Goal: Transaction & Acquisition: Book appointment/travel/reservation

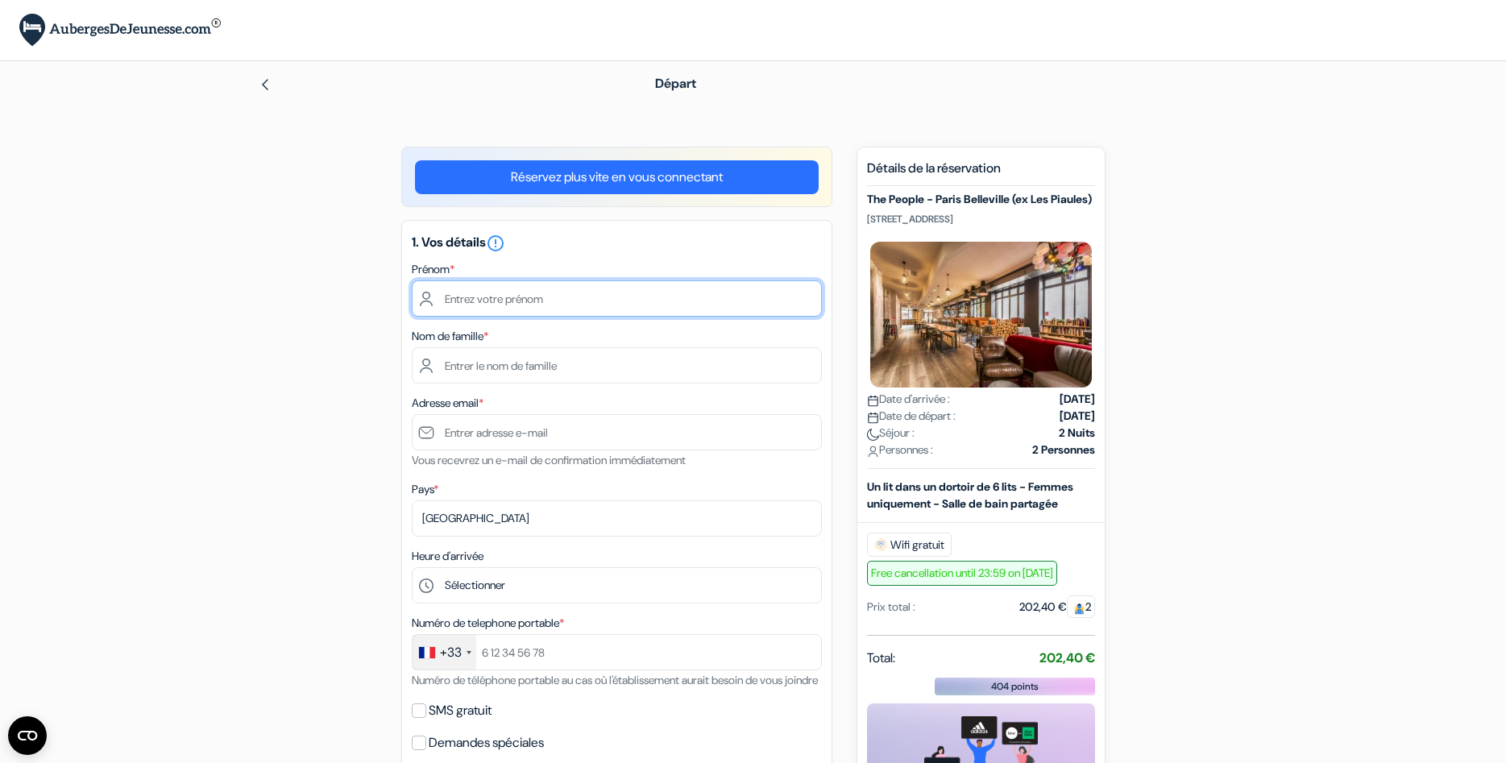
click at [422, 289] on input "text" at bounding box center [617, 298] width 410 height 36
type input "[PERSON_NAME]"
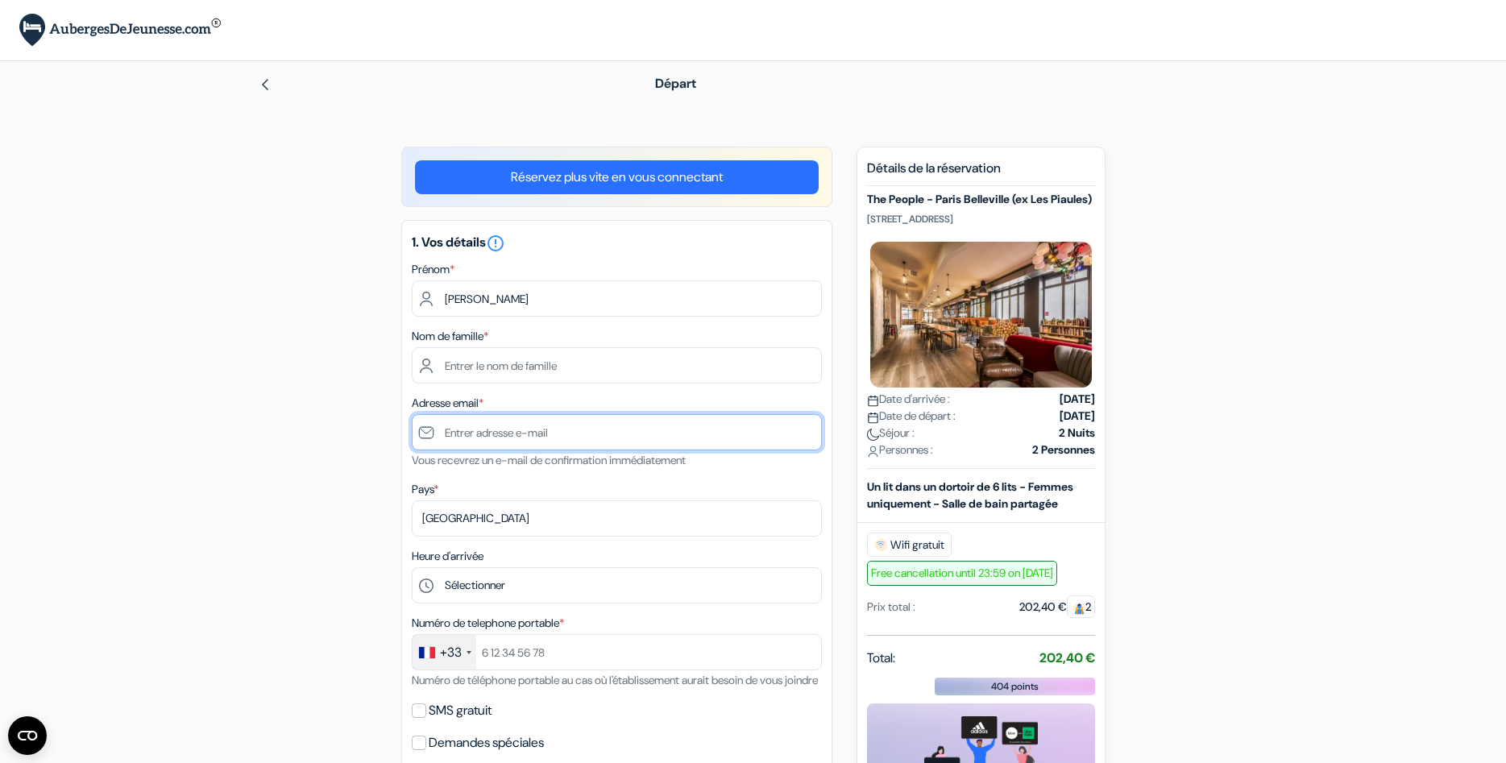
type input "[EMAIL_ADDRESS][DOMAIN_NAME]"
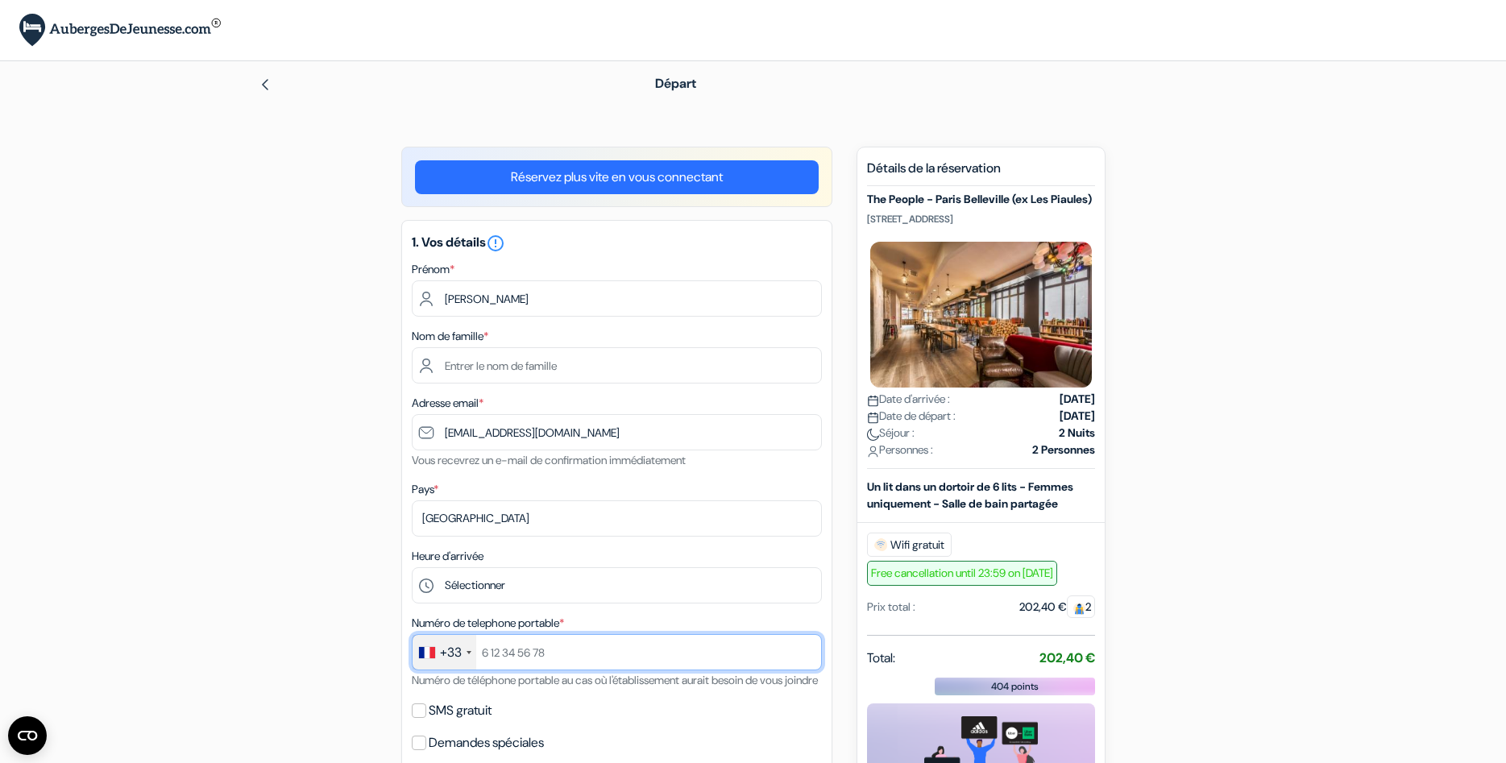
type input "0616885017"
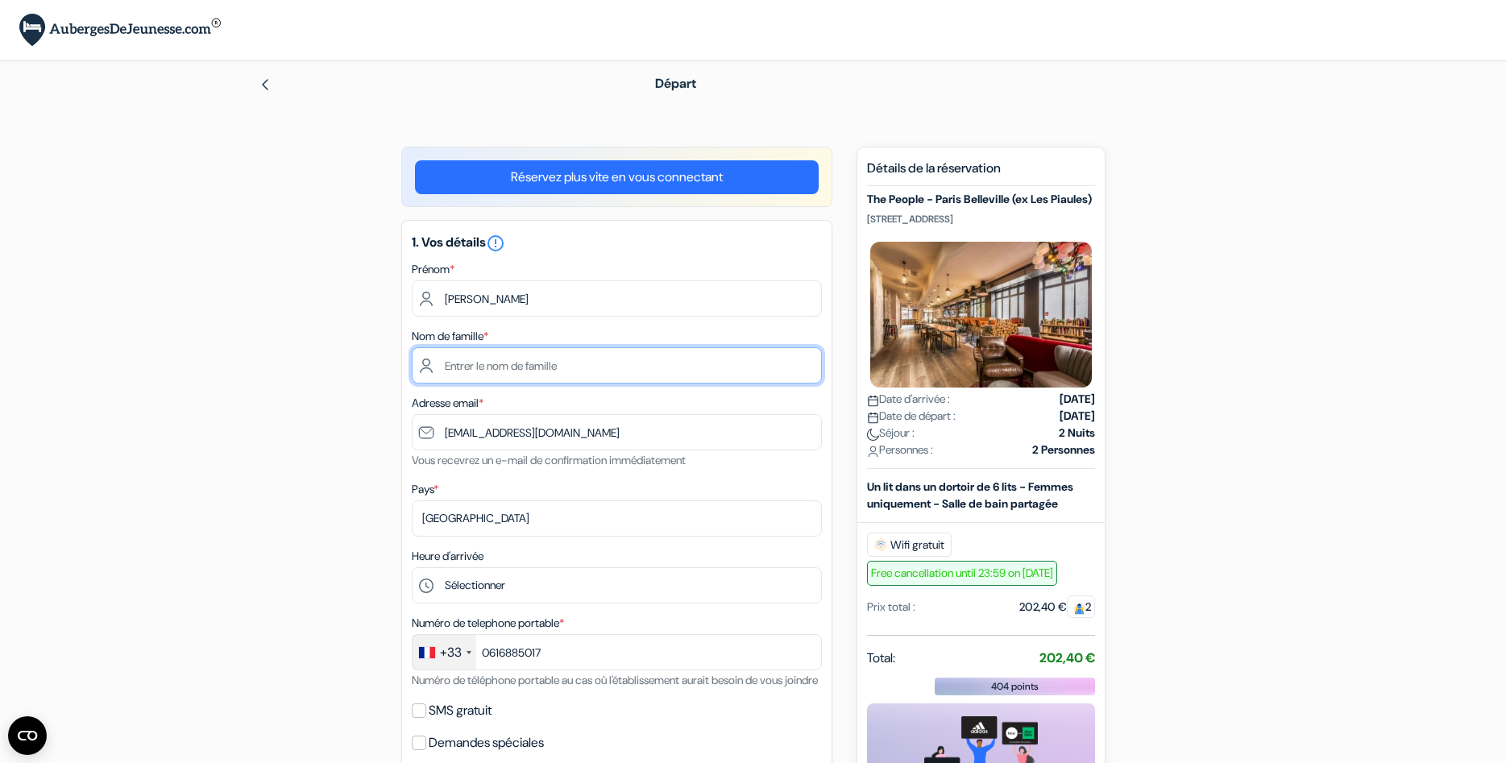
click at [438, 360] on input "text" at bounding box center [617, 365] width 410 height 36
type input "r"
type input "RAHUEL"
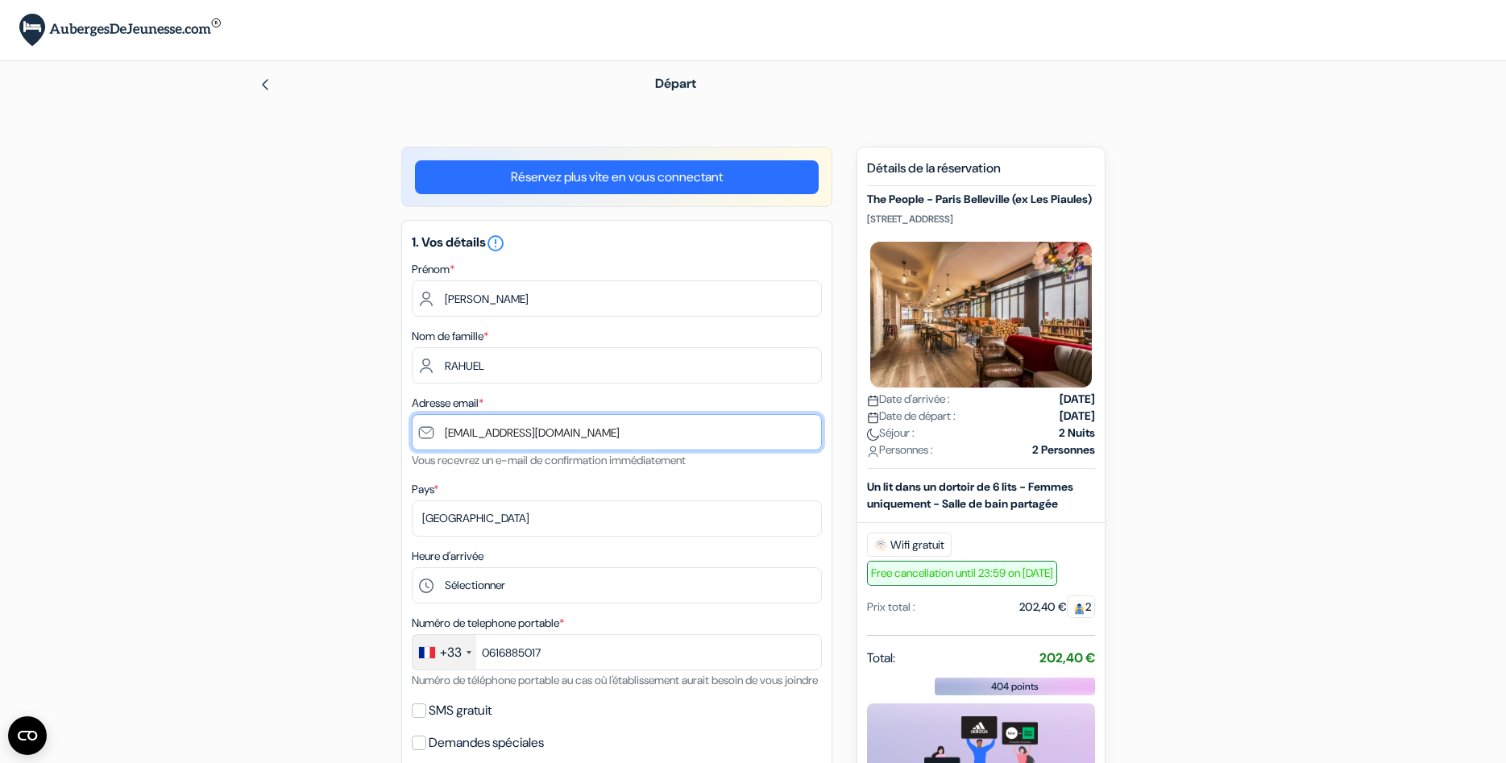
click at [587, 435] on input "[EMAIL_ADDRESS][DOMAIN_NAME]" at bounding box center [617, 432] width 410 height 36
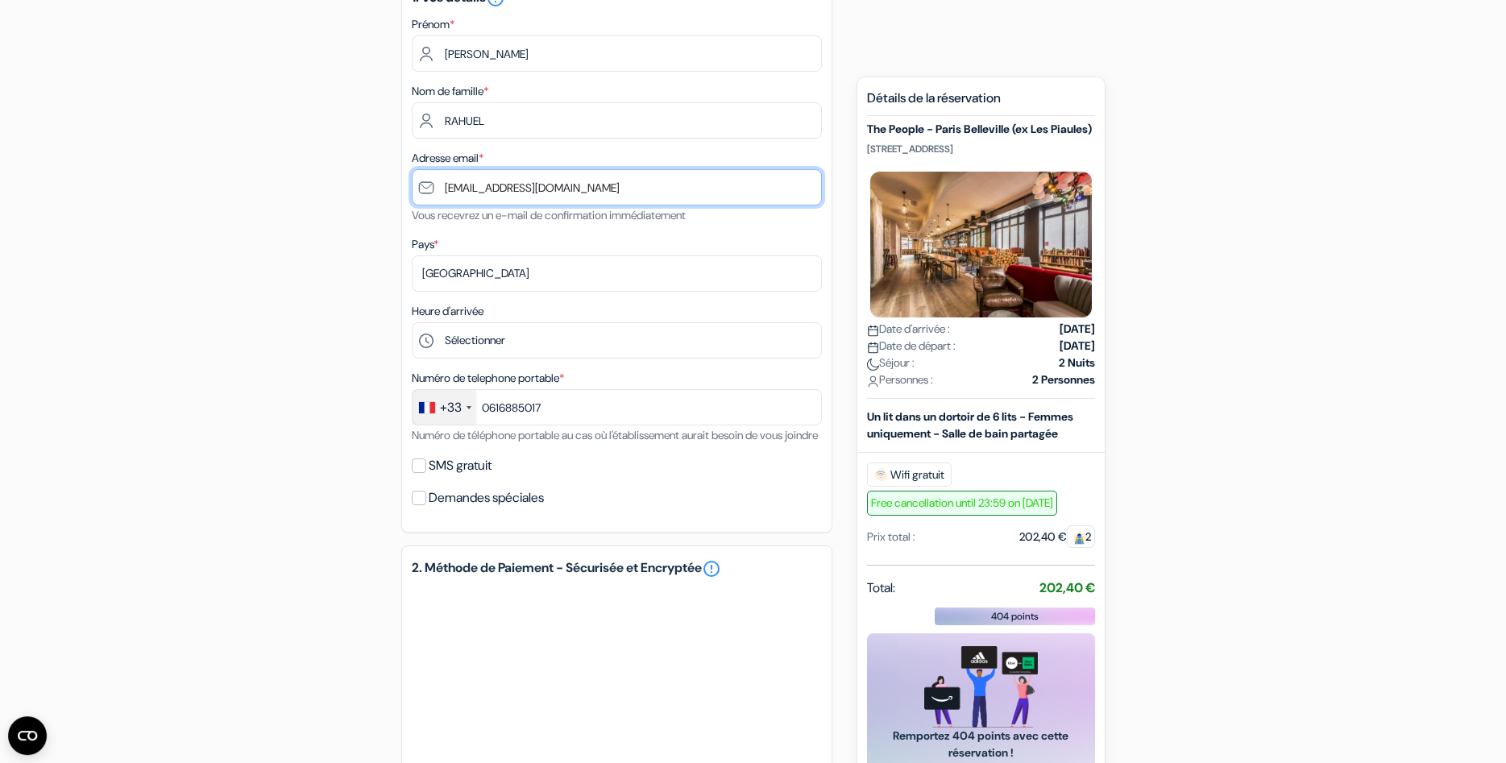
scroll to position [247, 0]
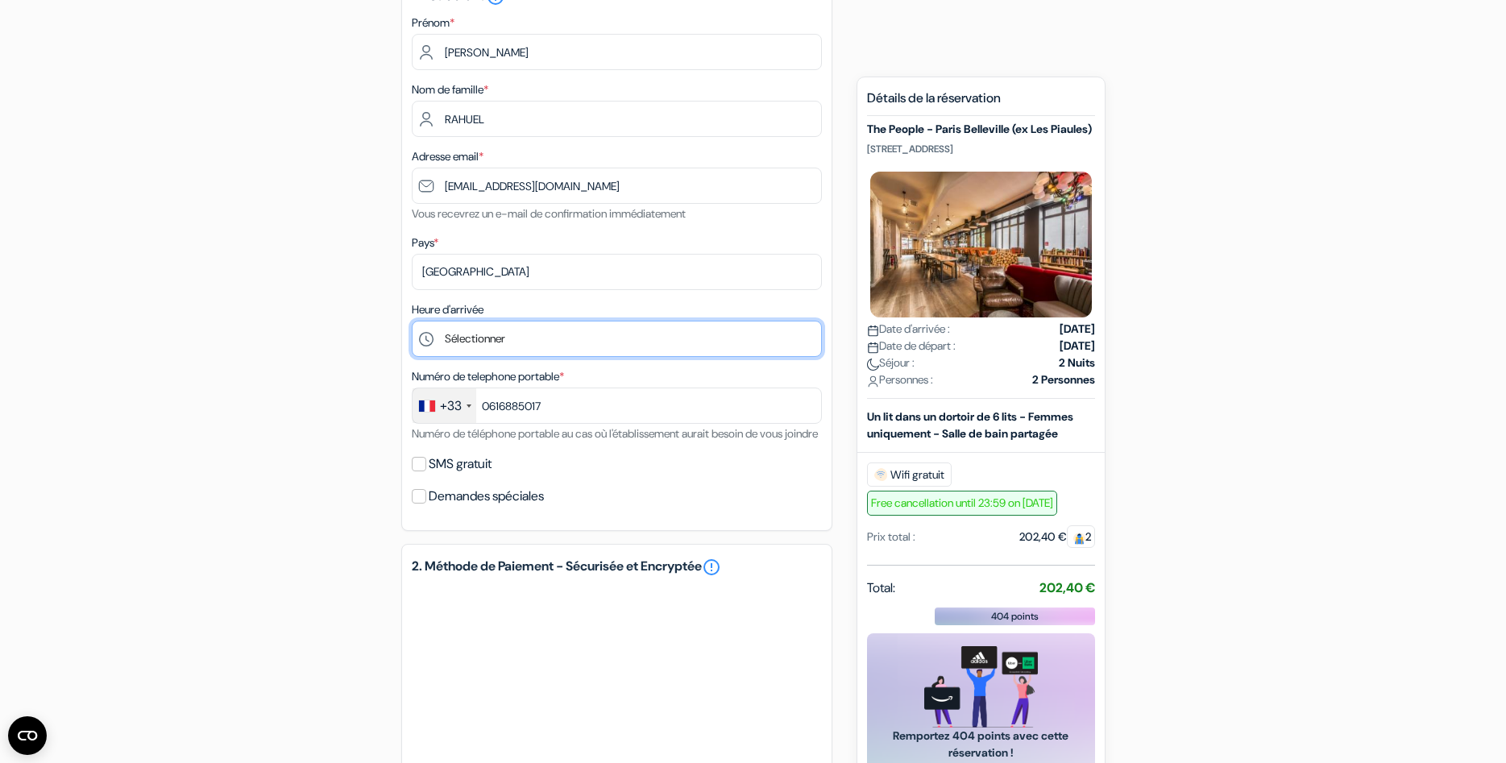
click at [412, 321] on select "Sélectionner 1:00 2:00 3:00 4:00 5:00 6:00 7:00 8:00 9:00 10:00 11:00 12:00 13:…" at bounding box center [617, 339] width 410 height 36
select select "19"
click option "19:00" at bounding box center [0, 0] width 0 height 0
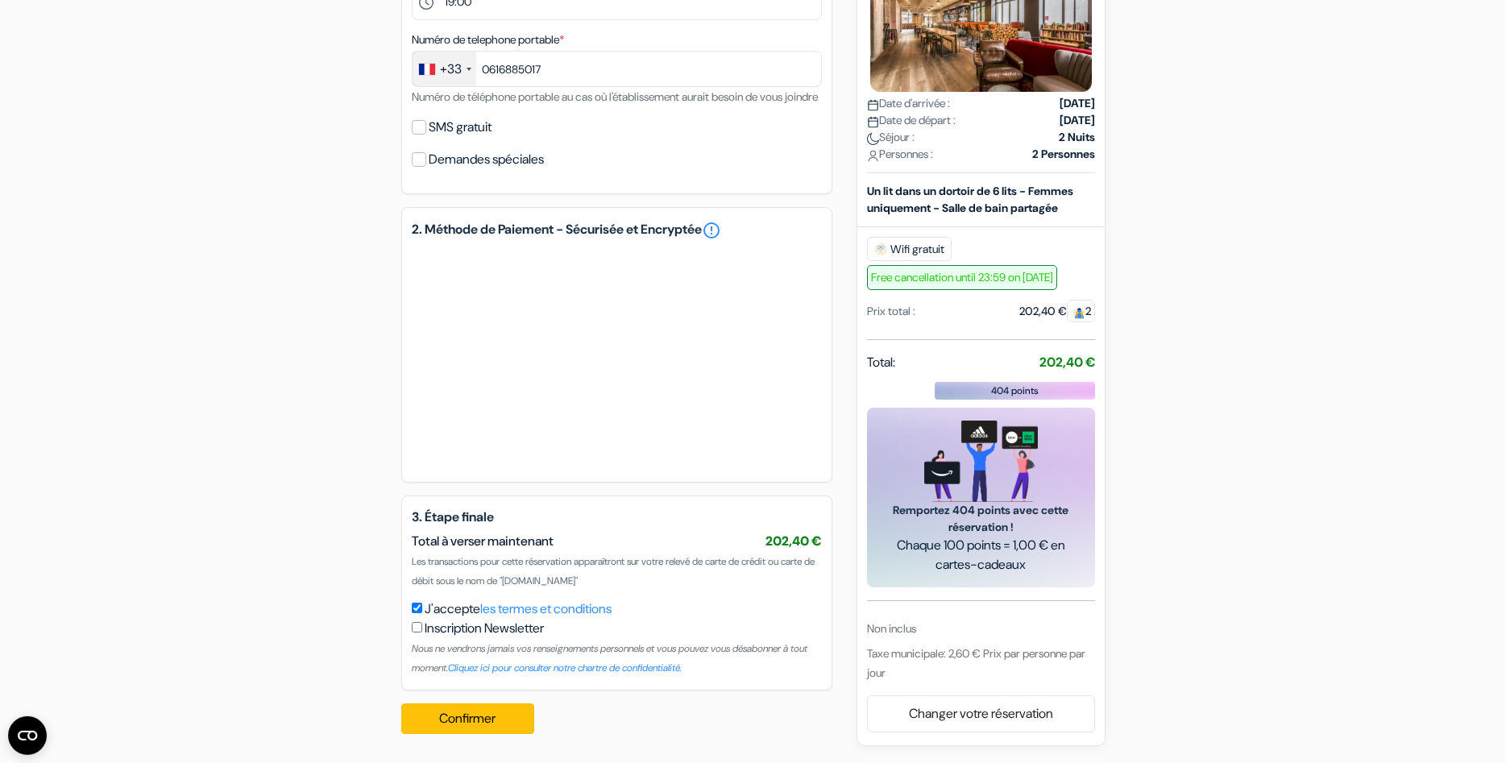
scroll to position [603, 0]
click at [463, 725] on button "Confirmer Loading..." at bounding box center [468, 719] width 134 height 31
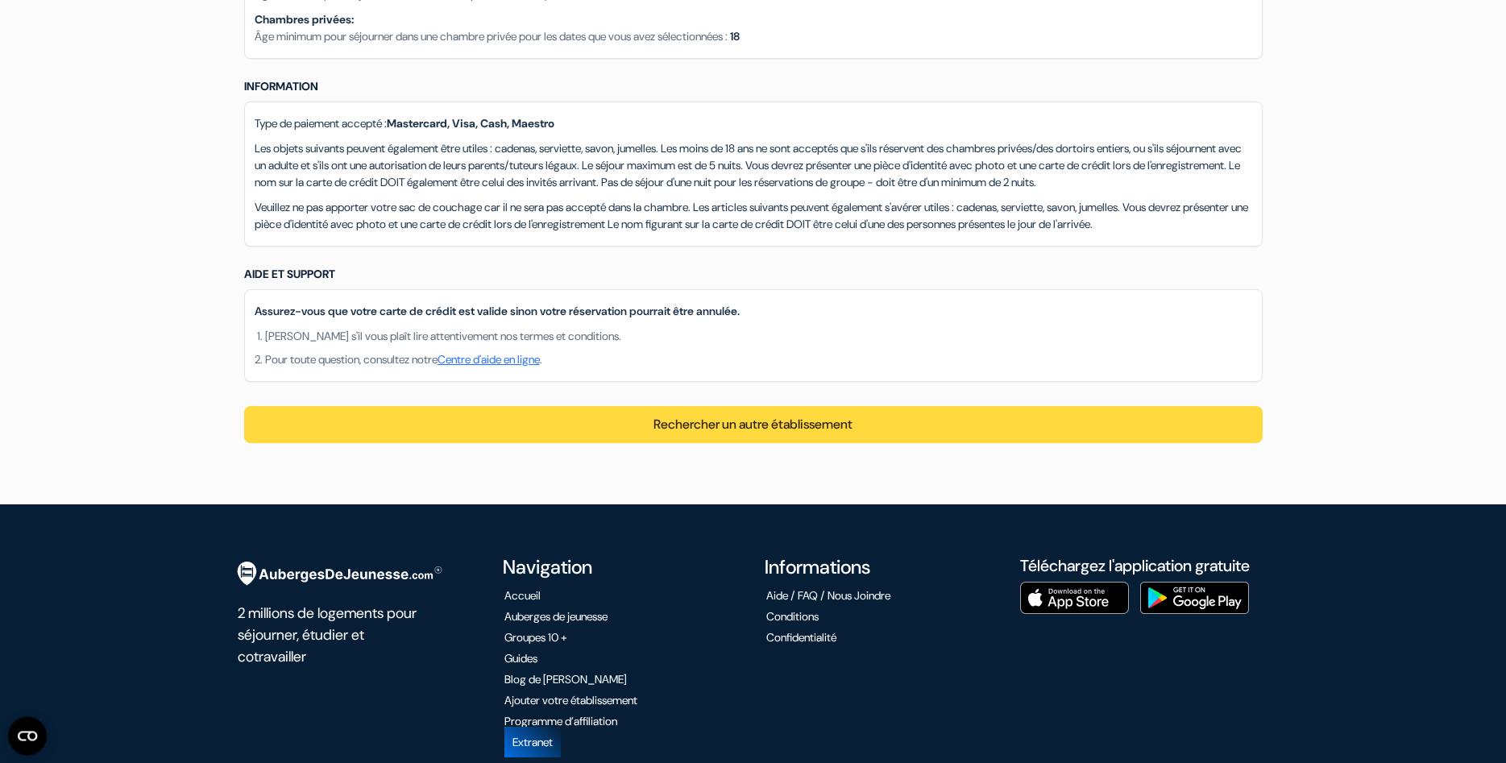
scroll to position [1404, 0]
